Goal: Communication & Community: Answer question/provide support

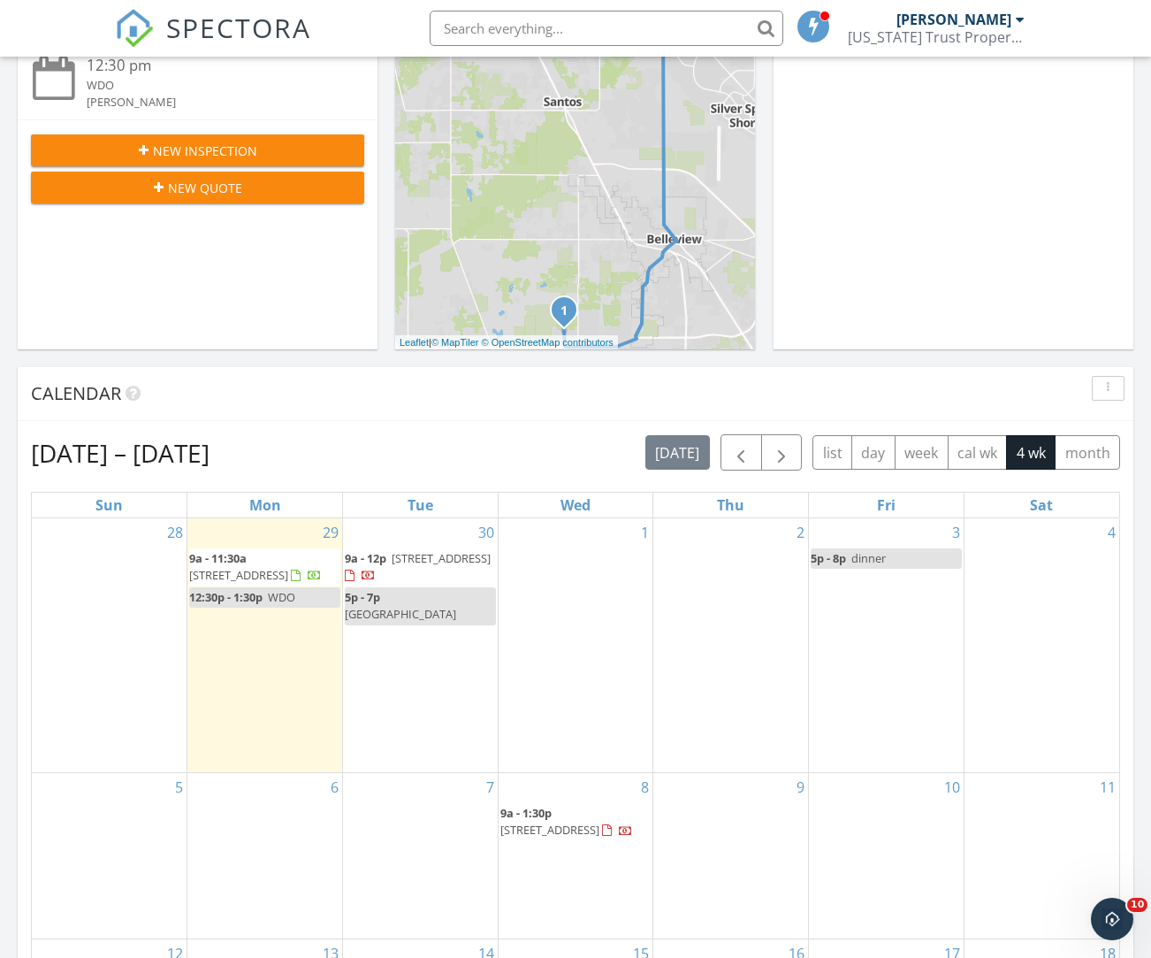
scroll to position [1610, 1152]
click at [409, 550] on span "[STREET_ADDRESS]" at bounding box center [441, 558] width 99 height 16
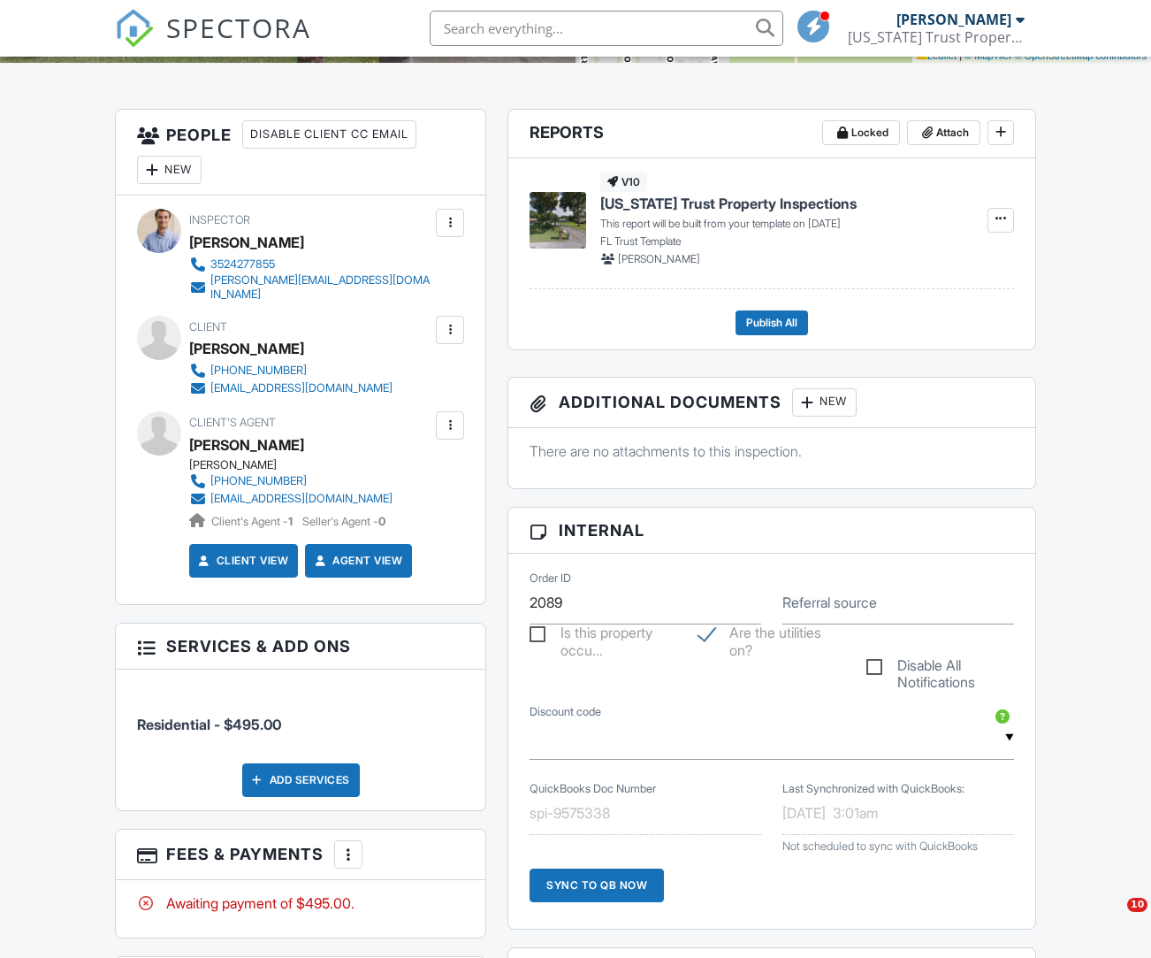
click at [454, 339] on div at bounding box center [450, 330] width 18 height 18
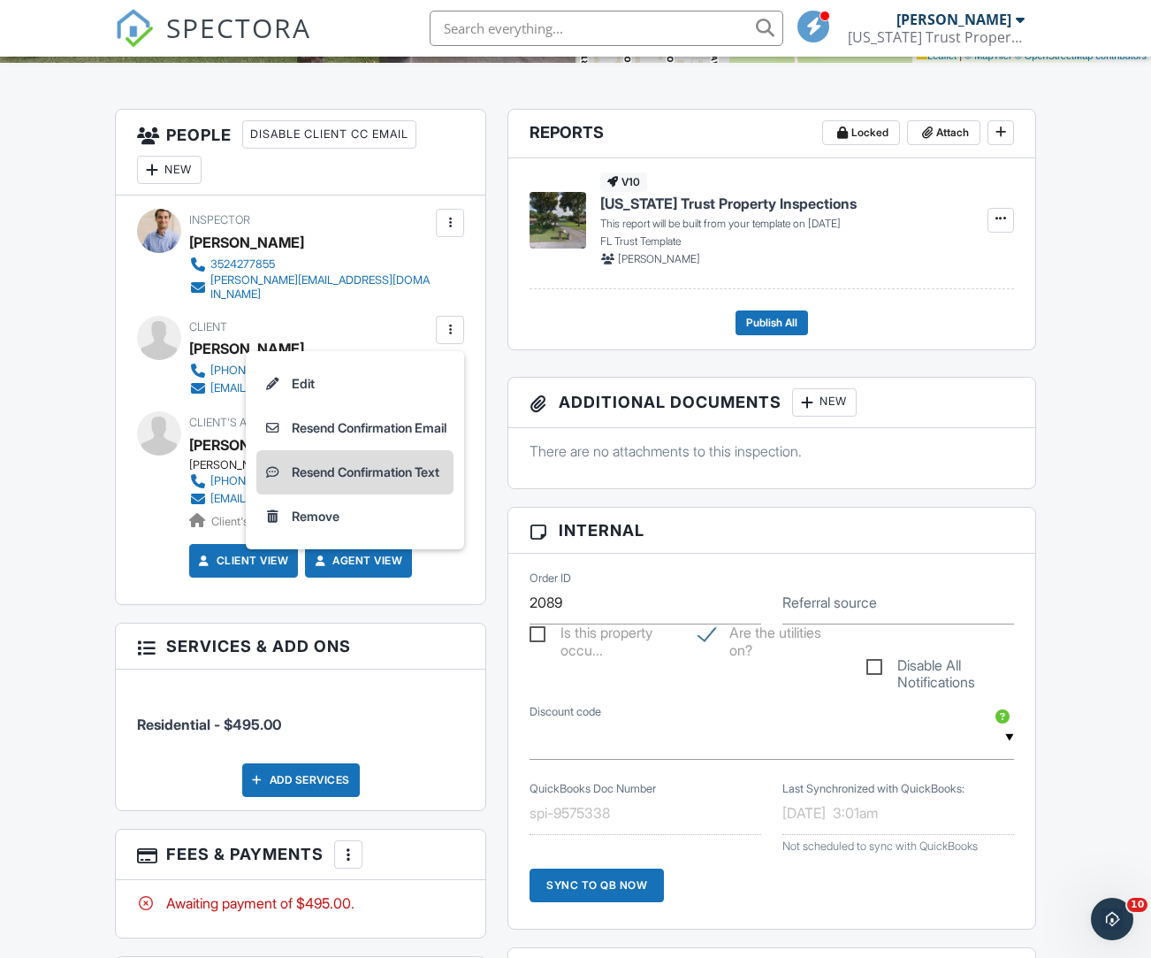
click at [327, 478] on li "Resend Confirmation Text" at bounding box center [354, 472] width 197 height 44
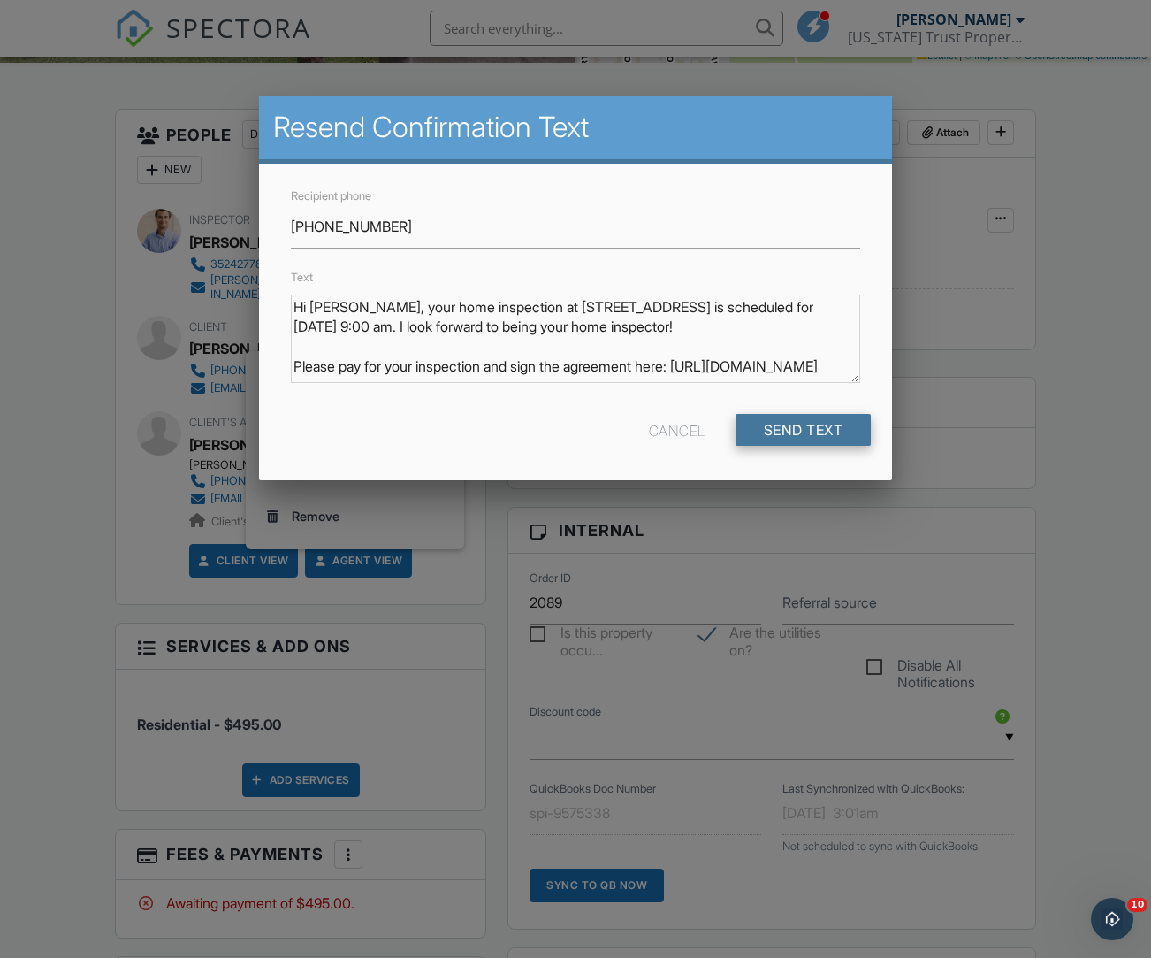
click at [759, 436] on input "Send Text" at bounding box center [804, 430] width 136 height 32
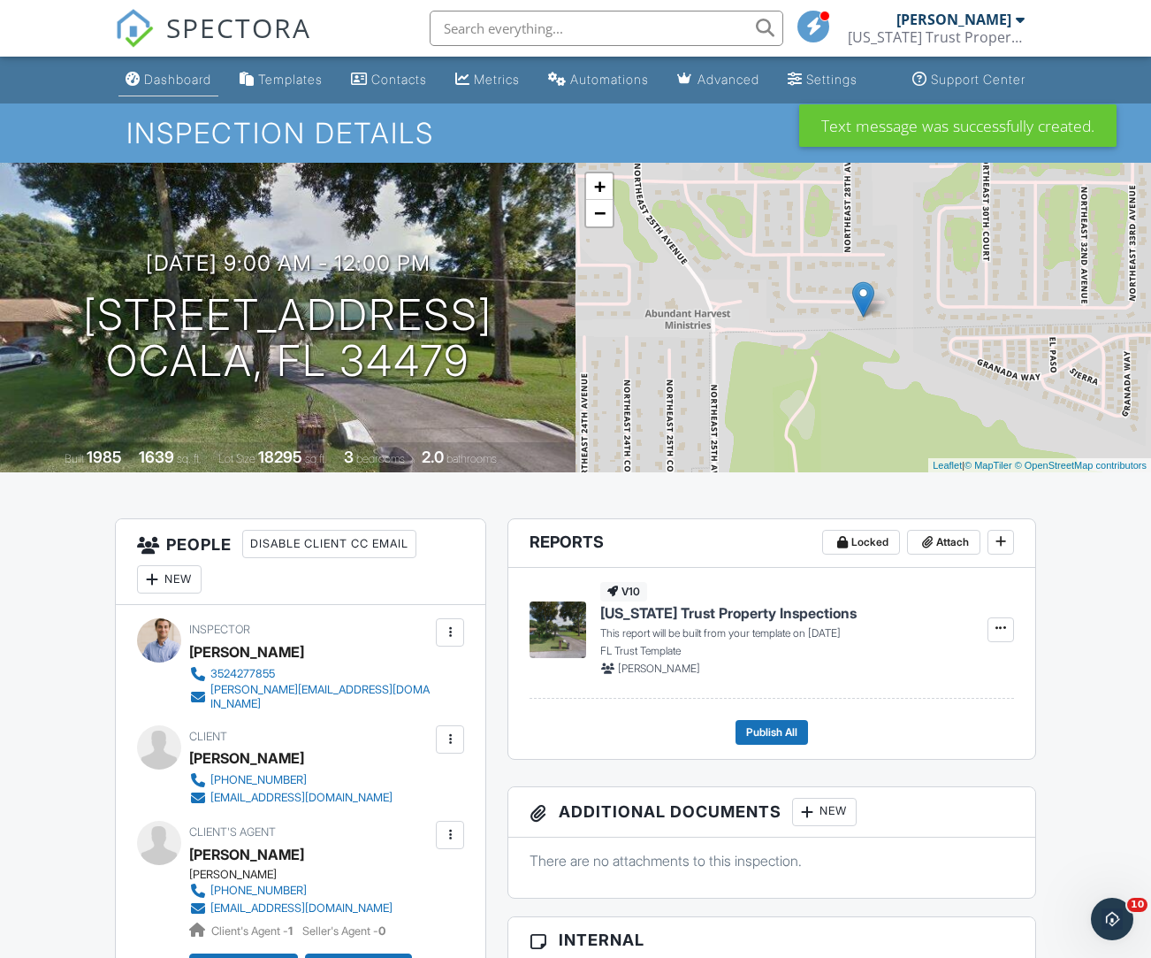
click at [183, 87] on div "Dashboard" at bounding box center [177, 79] width 67 height 15
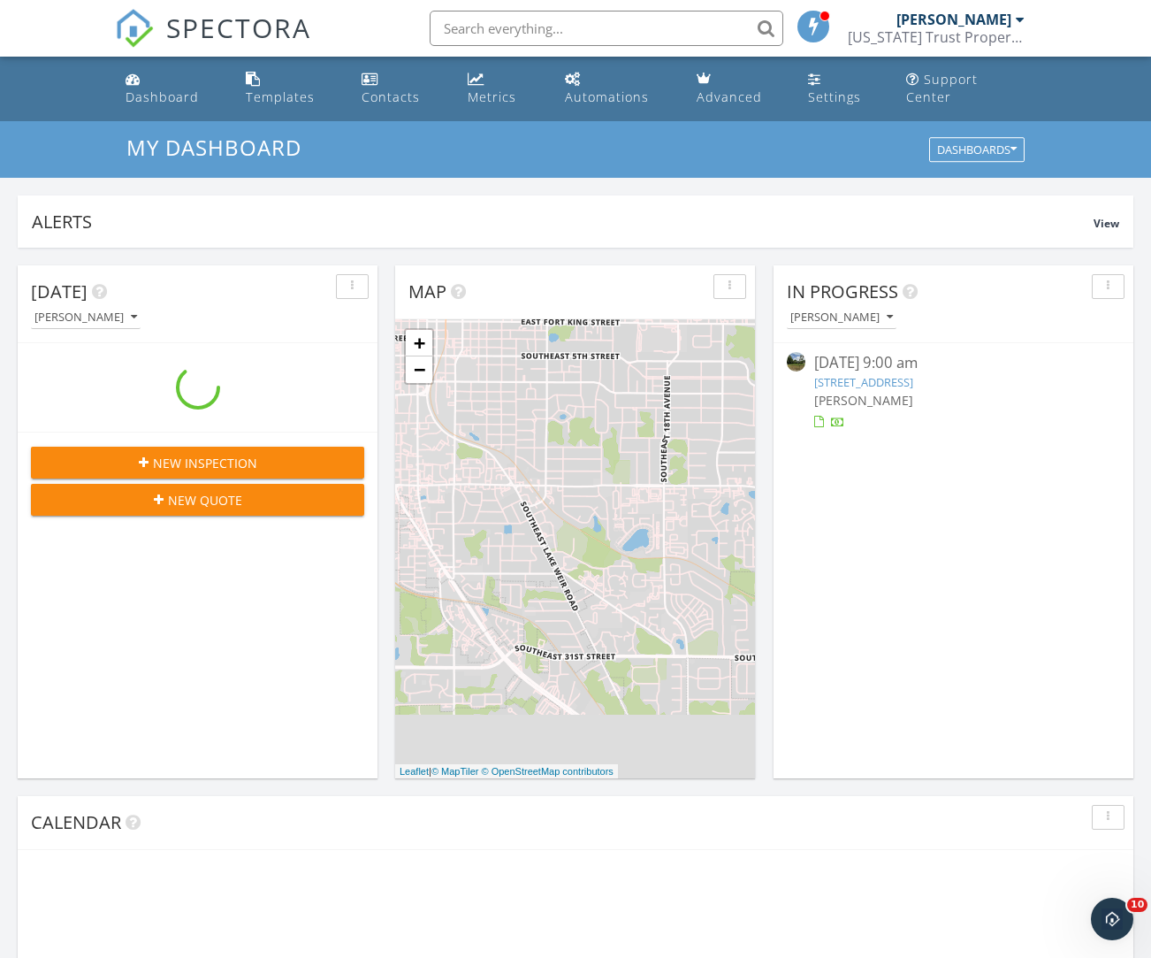
scroll to position [1610, 1152]
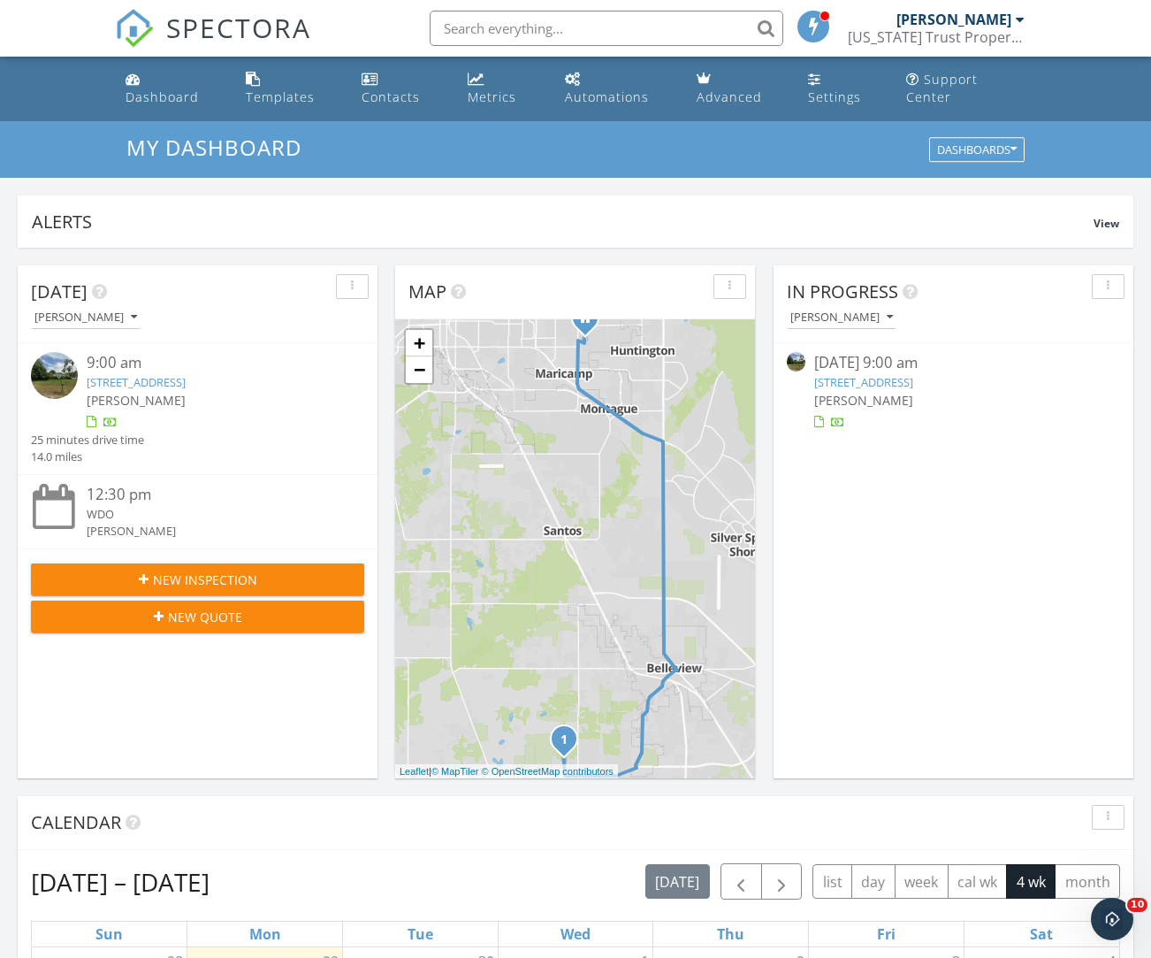
click at [139, 374] on link "3258 SE 131st St, Belleview, FL 34420" at bounding box center [136, 382] width 99 height 16
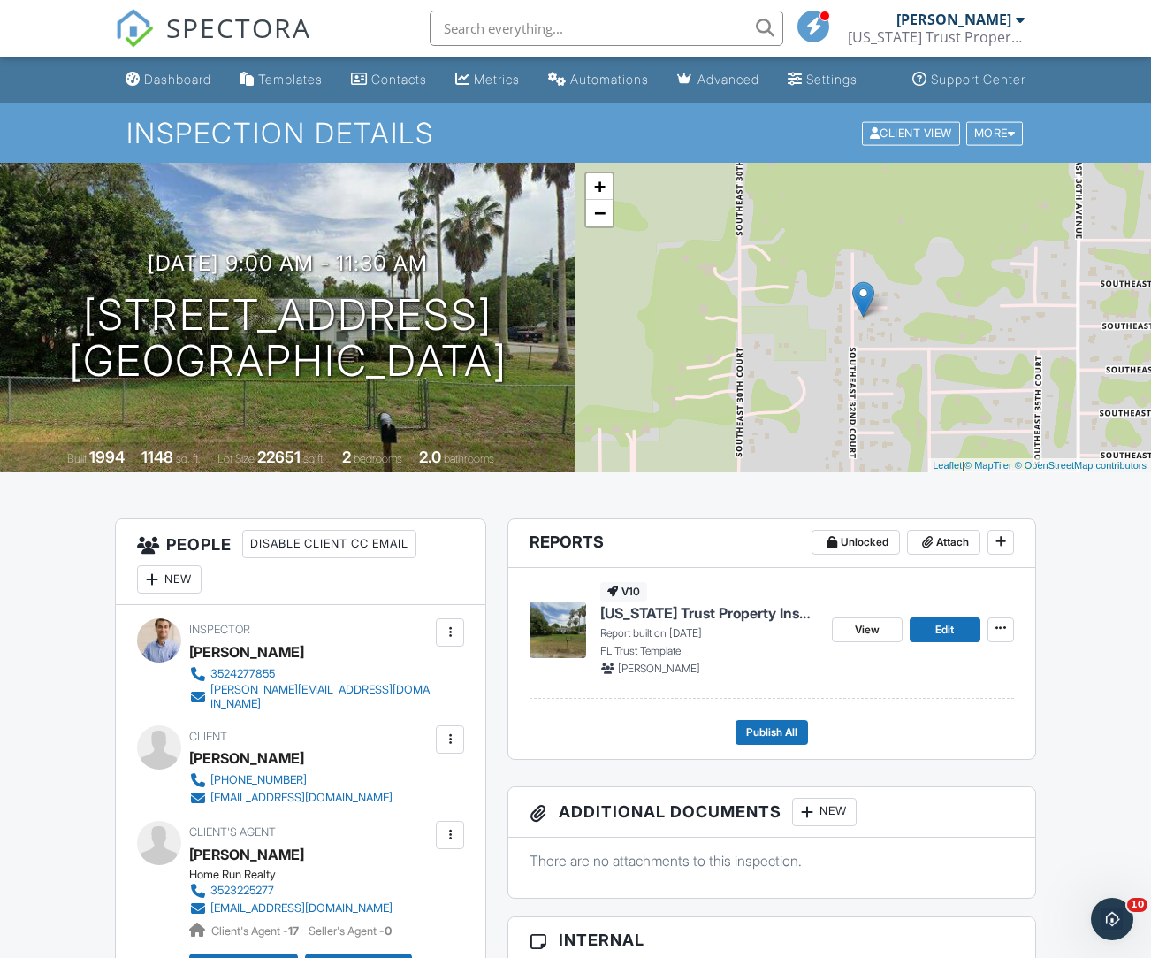
click at [959, 642] on link "Edit" at bounding box center [945, 629] width 71 height 25
